Goal: Obtain resource: Download file/media

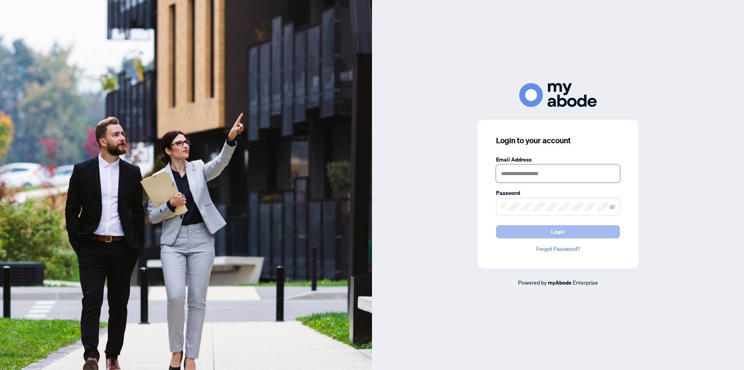
type input "**********"
click at [548, 228] on button "Login" at bounding box center [558, 231] width 124 height 13
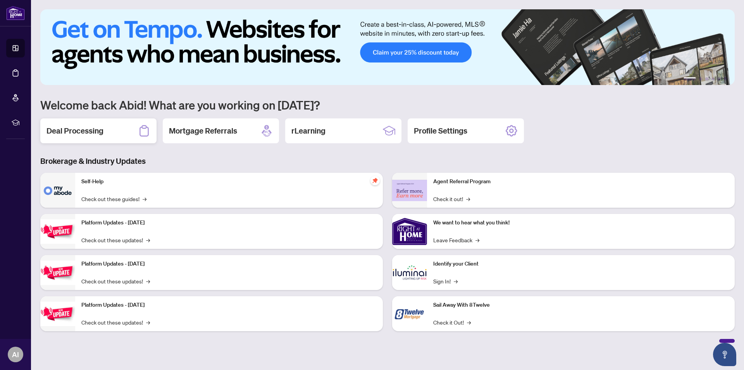
click at [75, 131] on h2 "Deal Processing" at bounding box center [75, 130] width 57 height 11
click at [75, 131] on main "1 2 3 4 5 6 Welcome back Abid! What are you working on [DATE]? Deal Processing …" at bounding box center [387, 185] width 713 height 370
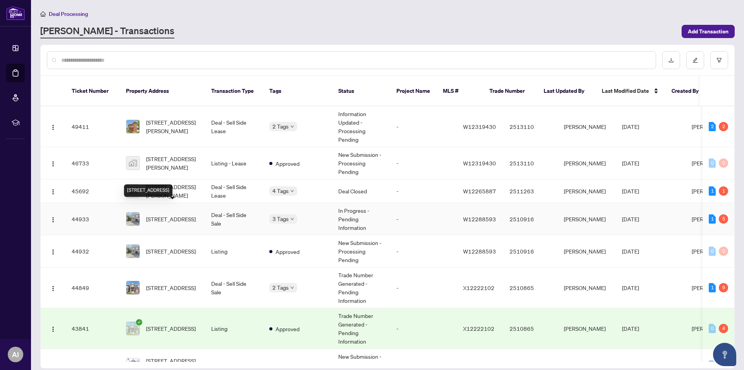
click at [169, 214] on span "[STREET_ADDRESS]" at bounding box center [171, 218] width 50 height 9
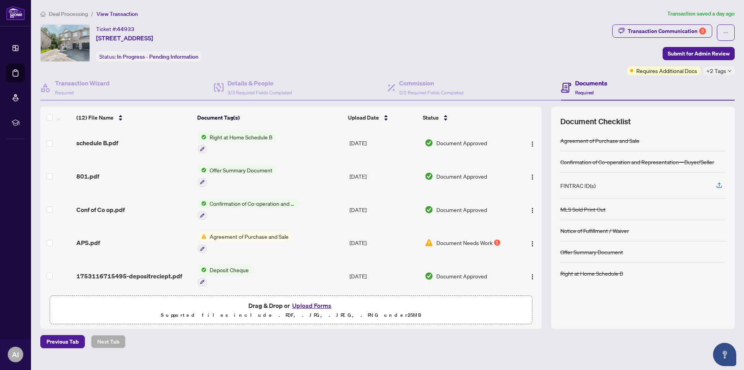
scroll to position [226, 0]
click at [252, 231] on span "Agreement of Purchase and Sale" at bounding box center [249, 235] width 85 height 9
click at [235, 271] on span "Agreement of Purchase and Sale" at bounding box center [248, 271] width 85 height 9
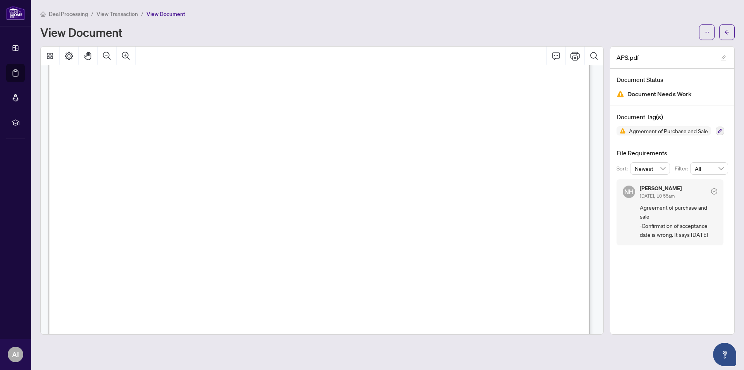
scroll to position [3024, 0]
click at [577, 58] on icon "Print" at bounding box center [575, 55] width 9 height 9
